Goal: Navigation & Orientation: Find specific page/section

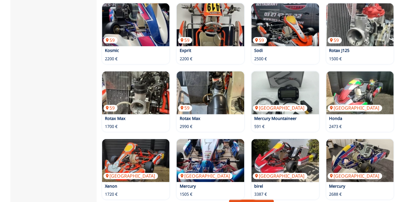
scroll to position [413, 0]
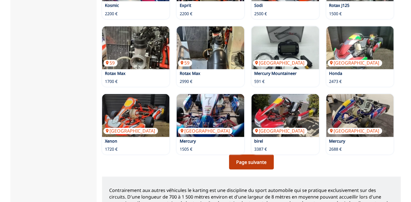
click at [255, 154] on link "Page suivante" at bounding box center [251, 161] width 45 height 15
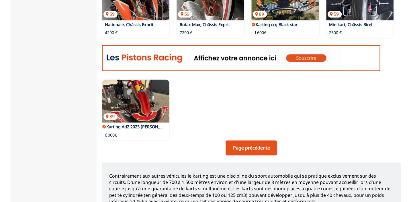
scroll to position [312, 0]
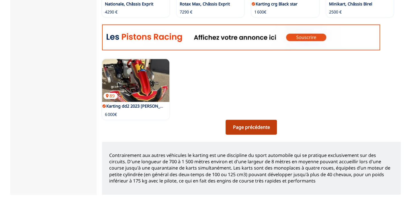
click at [242, 128] on link "Page précédente" at bounding box center [251, 127] width 51 height 15
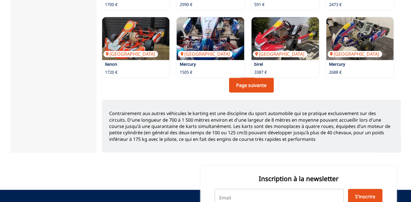
scroll to position [504, 0]
